Goal: Task Accomplishment & Management: Use online tool/utility

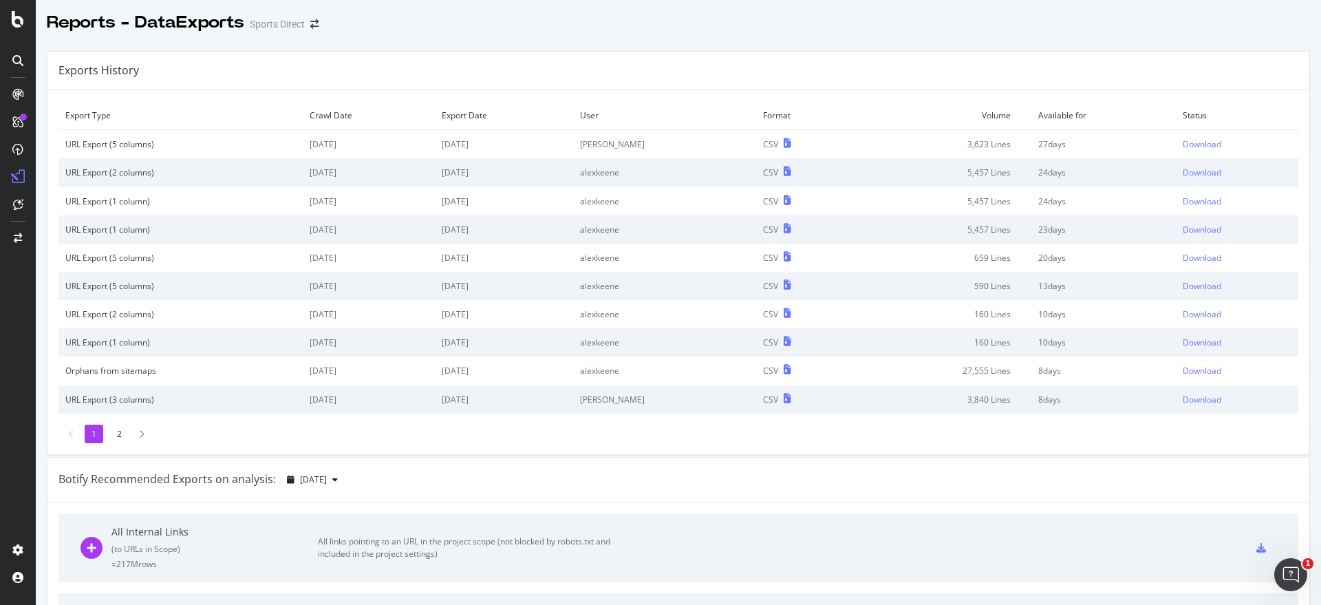
click at [294, 26] on div "Sports Direct" at bounding box center [277, 24] width 55 height 14
click at [317, 24] on icon "arrow-right-arrow-left" at bounding box center [314, 24] width 8 height 10
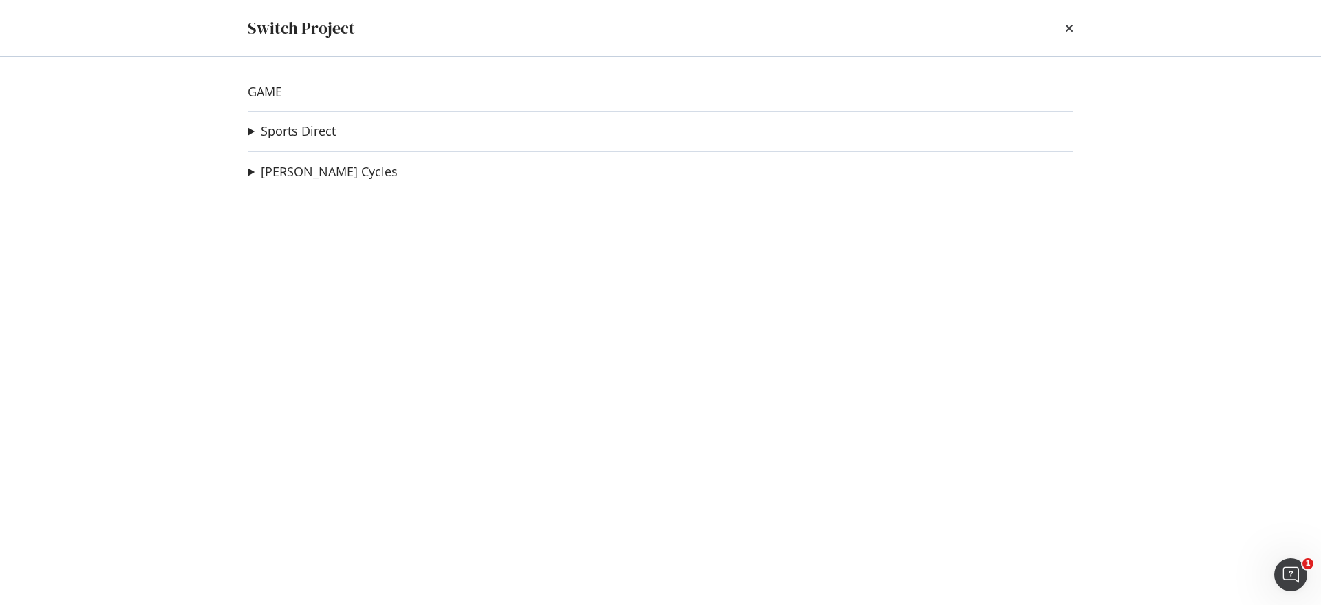
click at [245, 129] on div "GAME Sports Direct Sports Direct Malaysia Ad-Hoc Project Ebuyer Crawl Ad-Hoc Pr…" at bounding box center [660, 330] width 880 height 547
click at [251, 129] on summary "Sports Direct" at bounding box center [292, 131] width 88 height 18
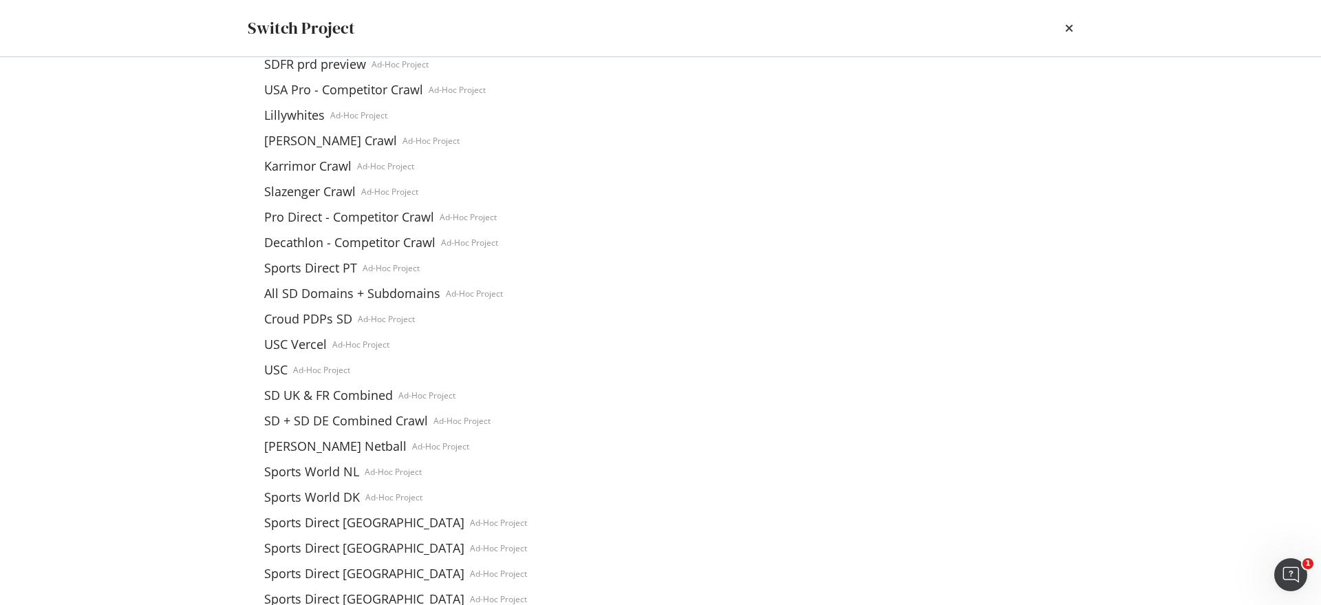
scroll to position [172, 0]
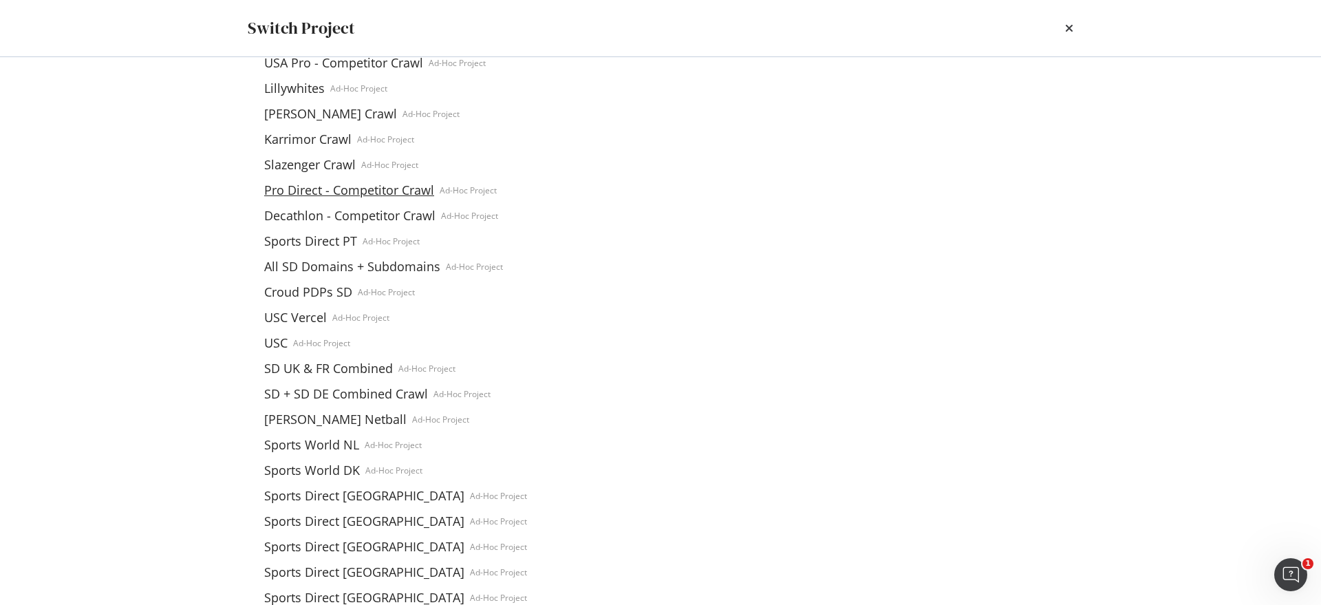
click at [406, 195] on link "Pro Direct - Competitor Crawl" at bounding box center [349, 190] width 181 height 14
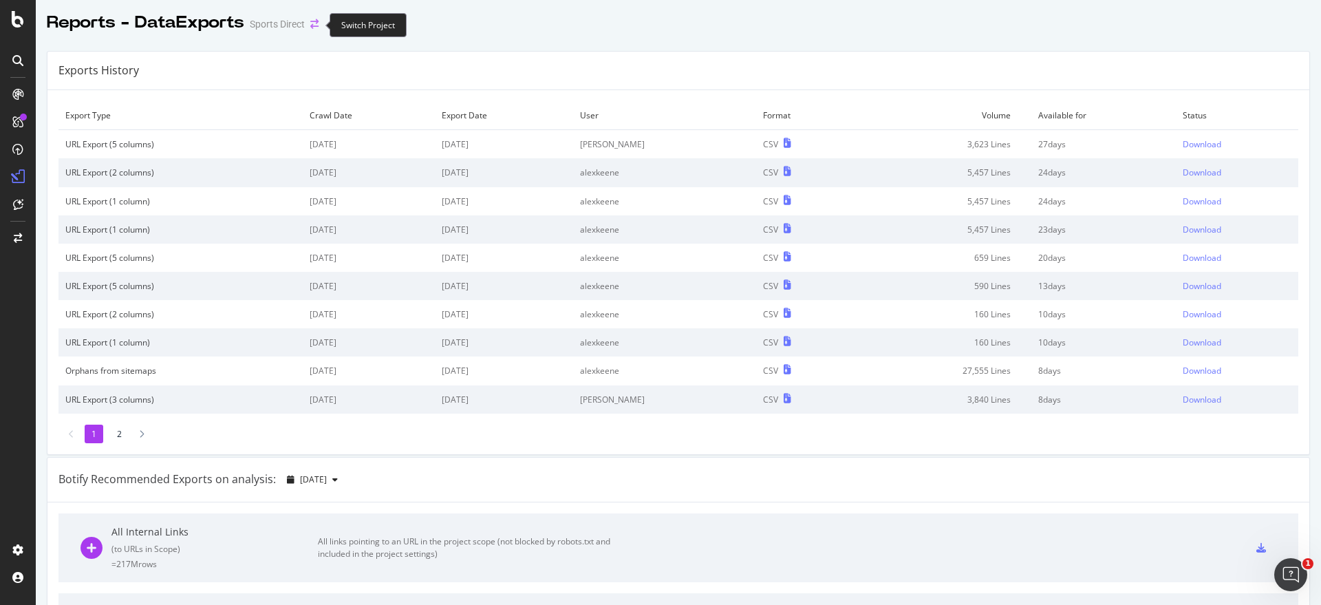
click at [310, 23] on icon "arrow-right-arrow-left" at bounding box center [314, 24] width 8 height 10
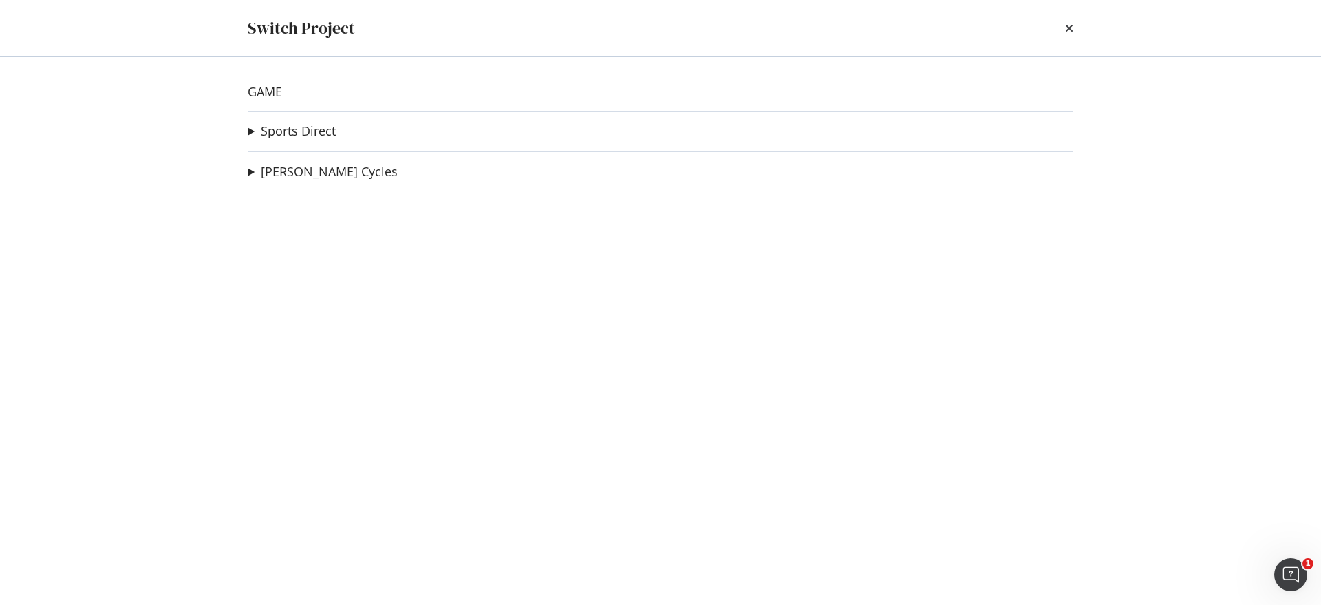
click at [241, 131] on div "GAME Sports Direct Sports Direct Malaysia Ad-Hoc Project Ebuyer Crawl Ad-Hoc Pr…" at bounding box center [660, 330] width 880 height 547
click at [259, 131] on summary "Sports Direct" at bounding box center [292, 131] width 88 height 18
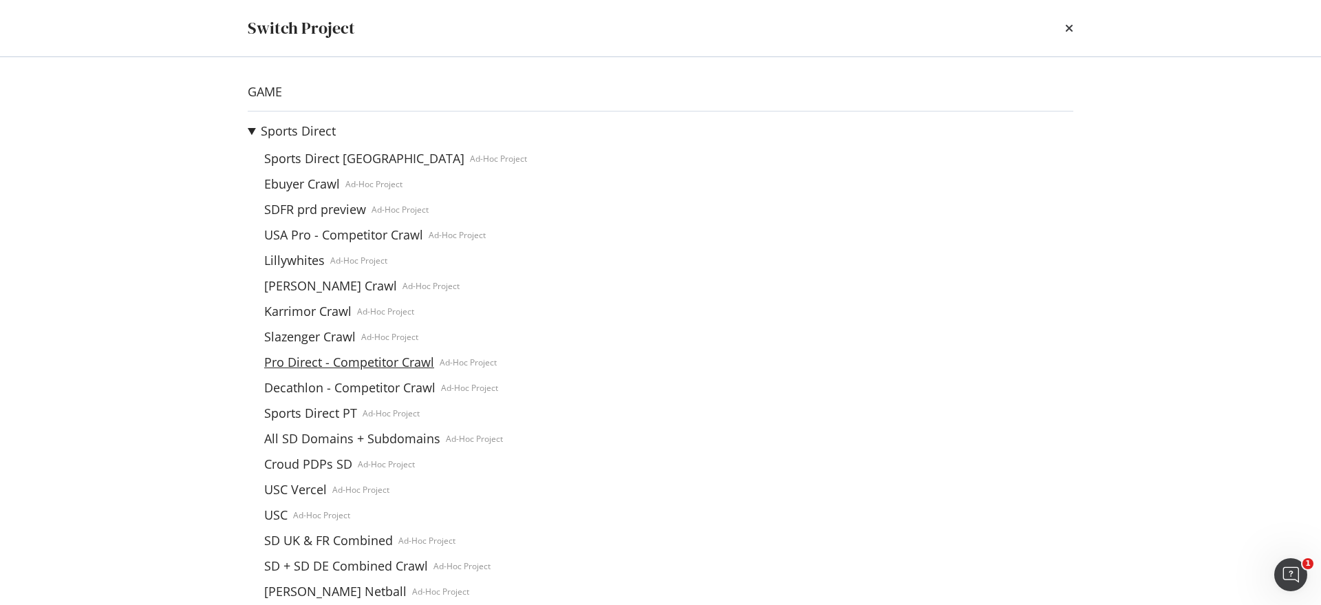
click at [330, 366] on link "Pro Direct - Competitor Crawl" at bounding box center [349, 362] width 181 height 14
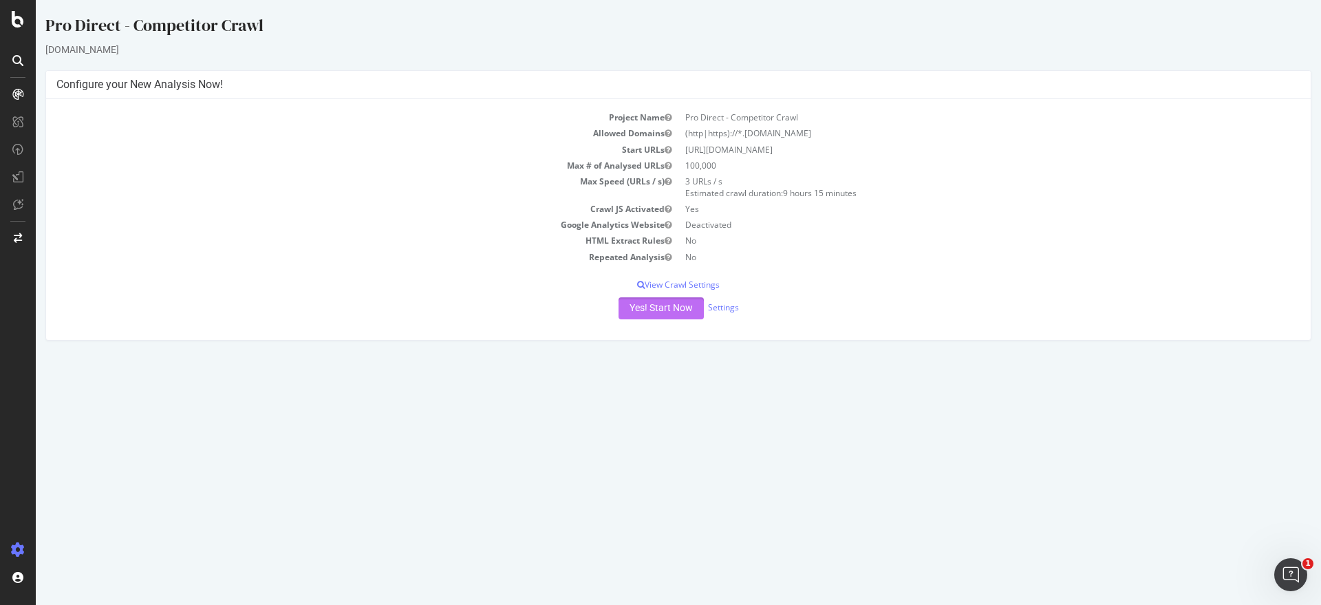
click at [644, 307] on button "Yes! Start Now" at bounding box center [660, 308] width 85 height 22
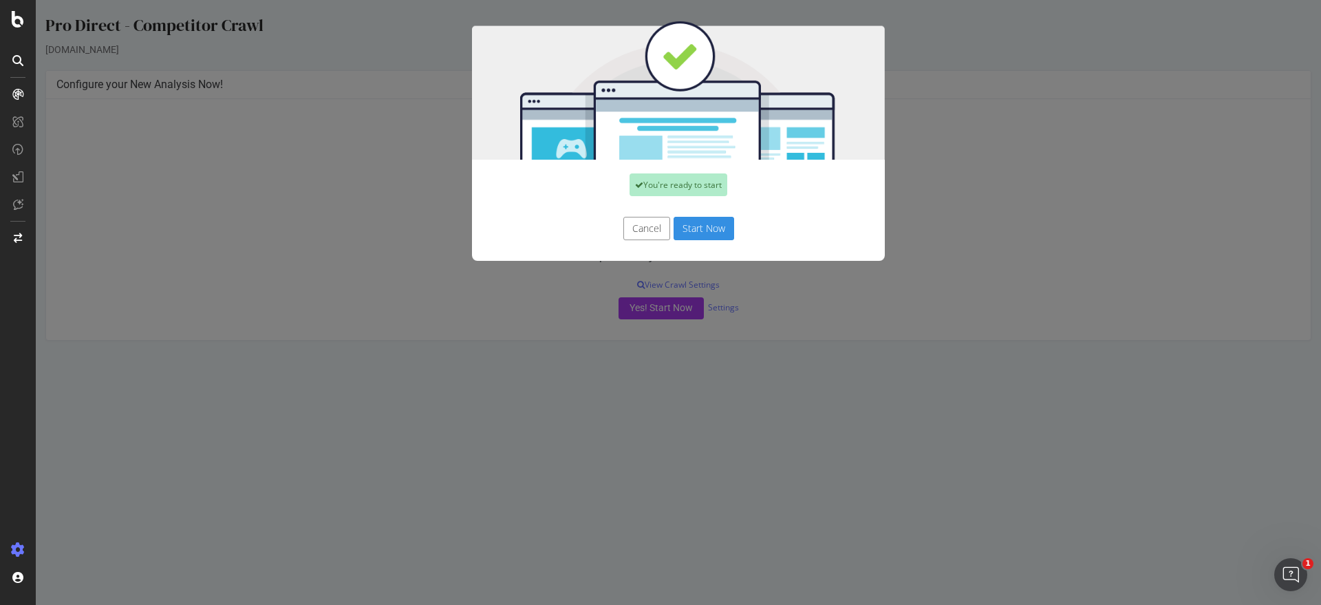
drag, startPoint x: 688, startPoint y: 231, endPoint x: 688, endPoint y: 239, distance: 7.6
click at [688, 230] on button "Start Now" at bounding box center [703, 228] width 61 height 23
